Goal: Information Seeking & Learning: Understand process/instructions

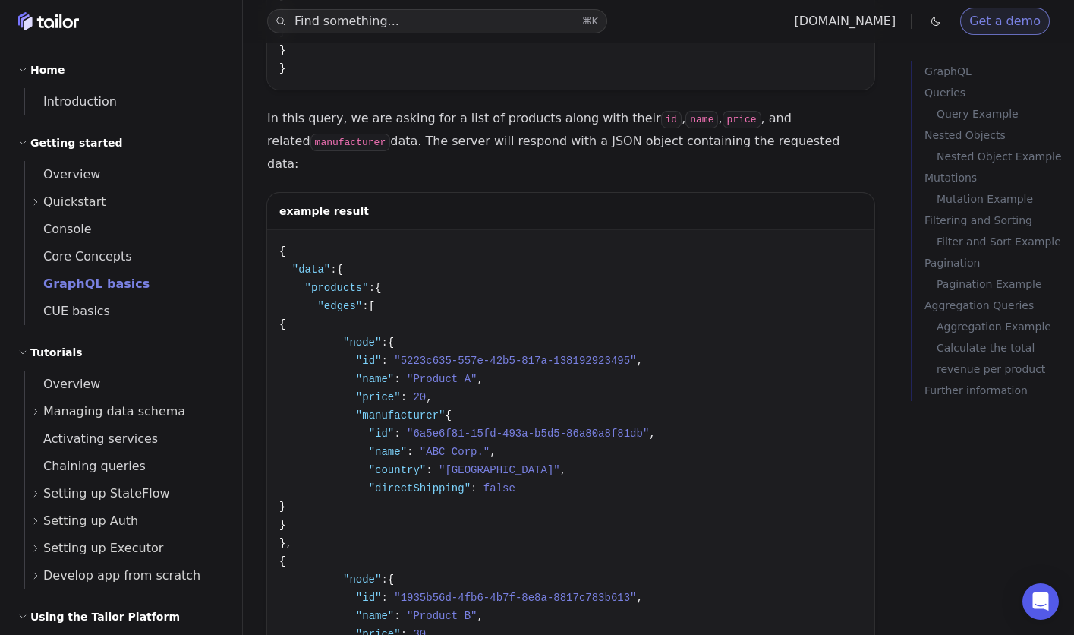
scroll to position [2314, 0]
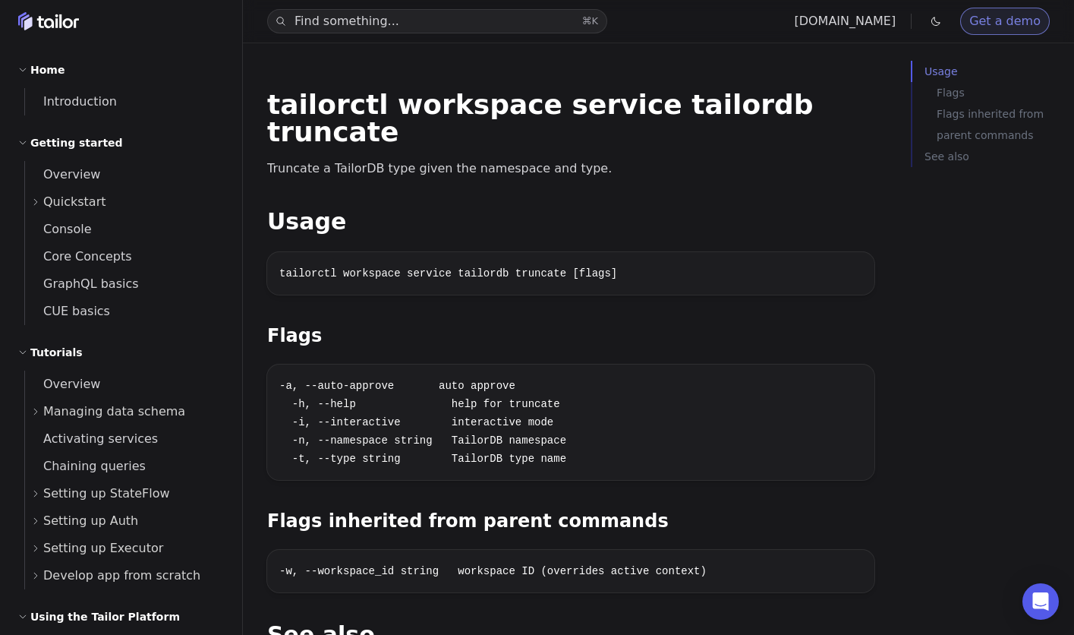
click at [601, 163] on div "tailorctl workspace service tailordb truncate Truncate a TailorDB type given th…" at bounding box center [570, 385] width 607 height 589
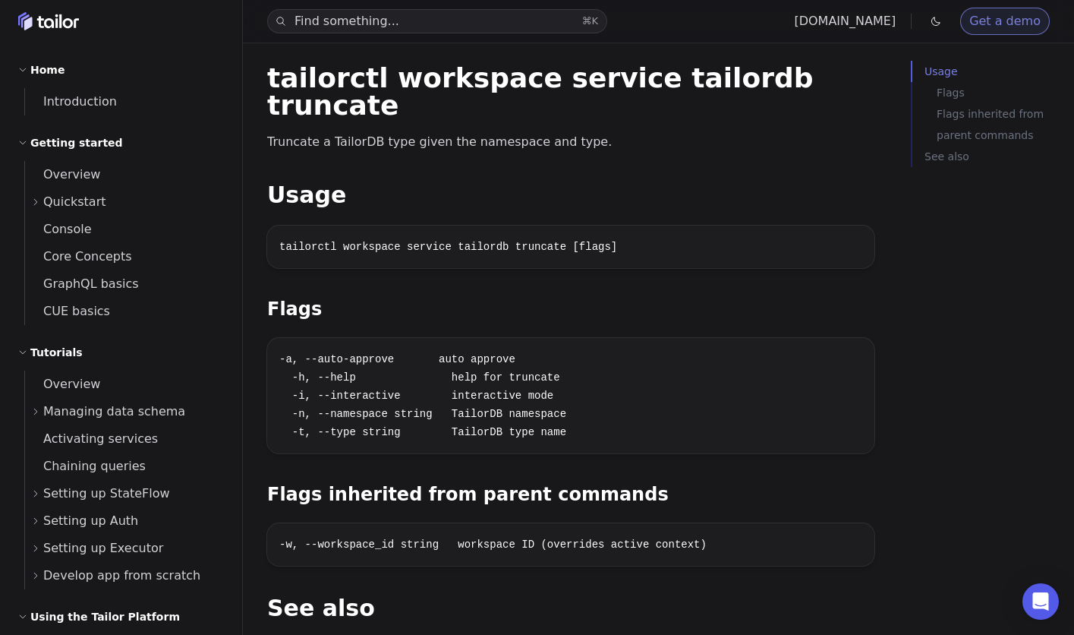
scroll to position [11, 0]
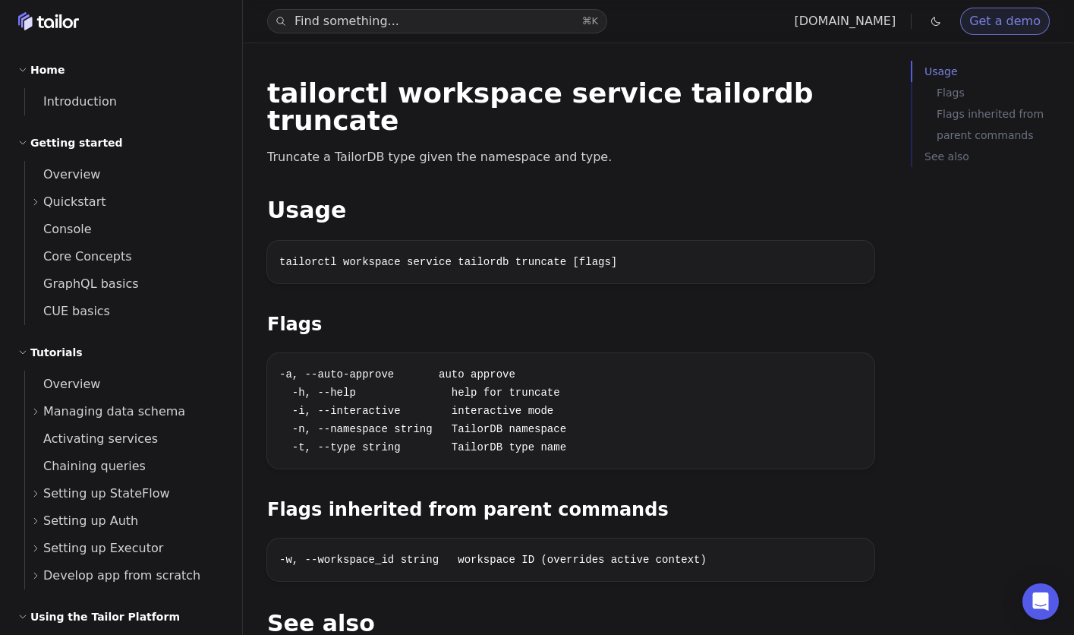
click at [727, 98] on h1 "tailorctl workspace service tailordb truncate" at bounding box center [570, 107] width 607 height 55
copy h1 "truncate"
click at [746, 111] on div "tailorctl workspace service tailordb truncate Truncate a TailorDB type given th…" at bounding box center [570, 374] width 607 height 589
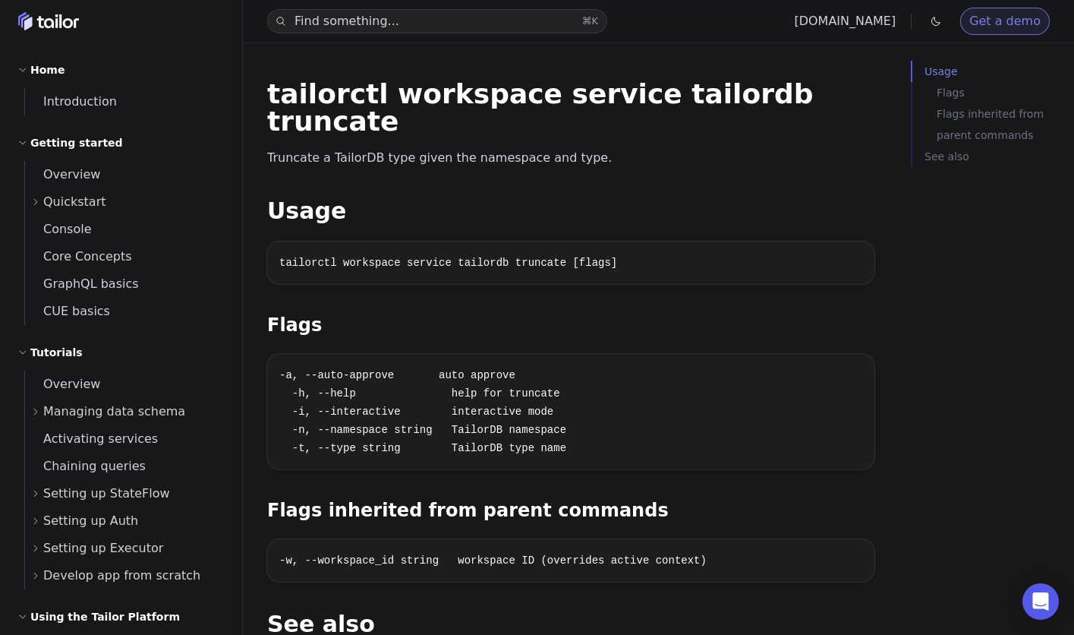
scroll to position [2, 0]
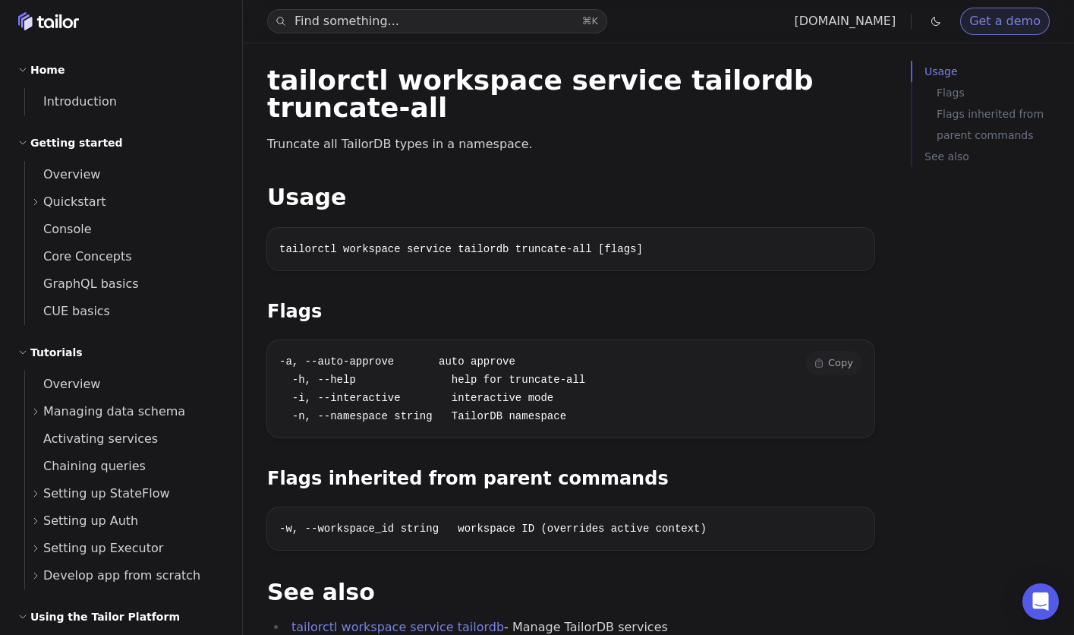
scroll to position [16, 0]
